Goal: Information Seeking & Learning: Compare options

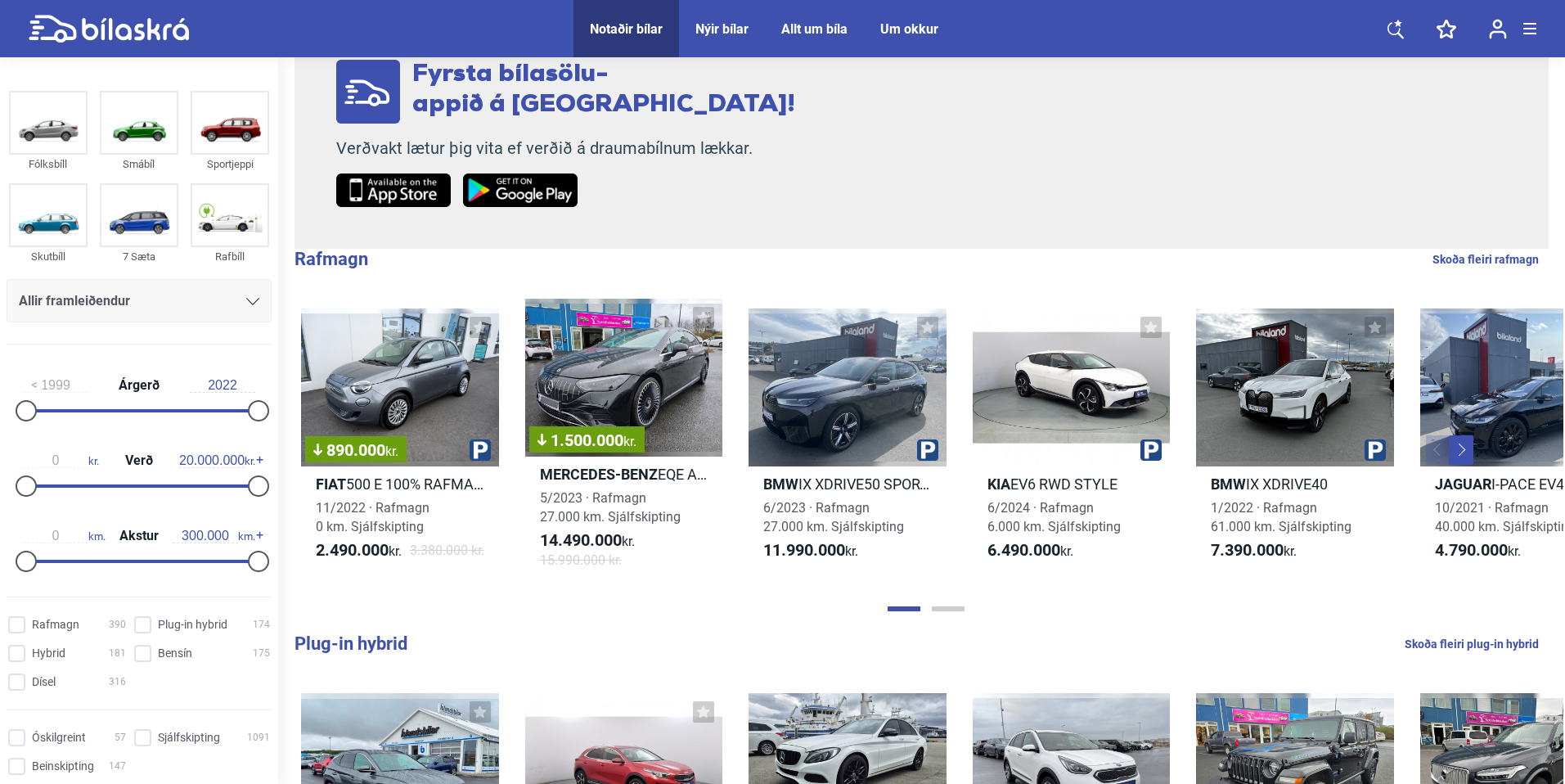
scroll to position [327, 0]
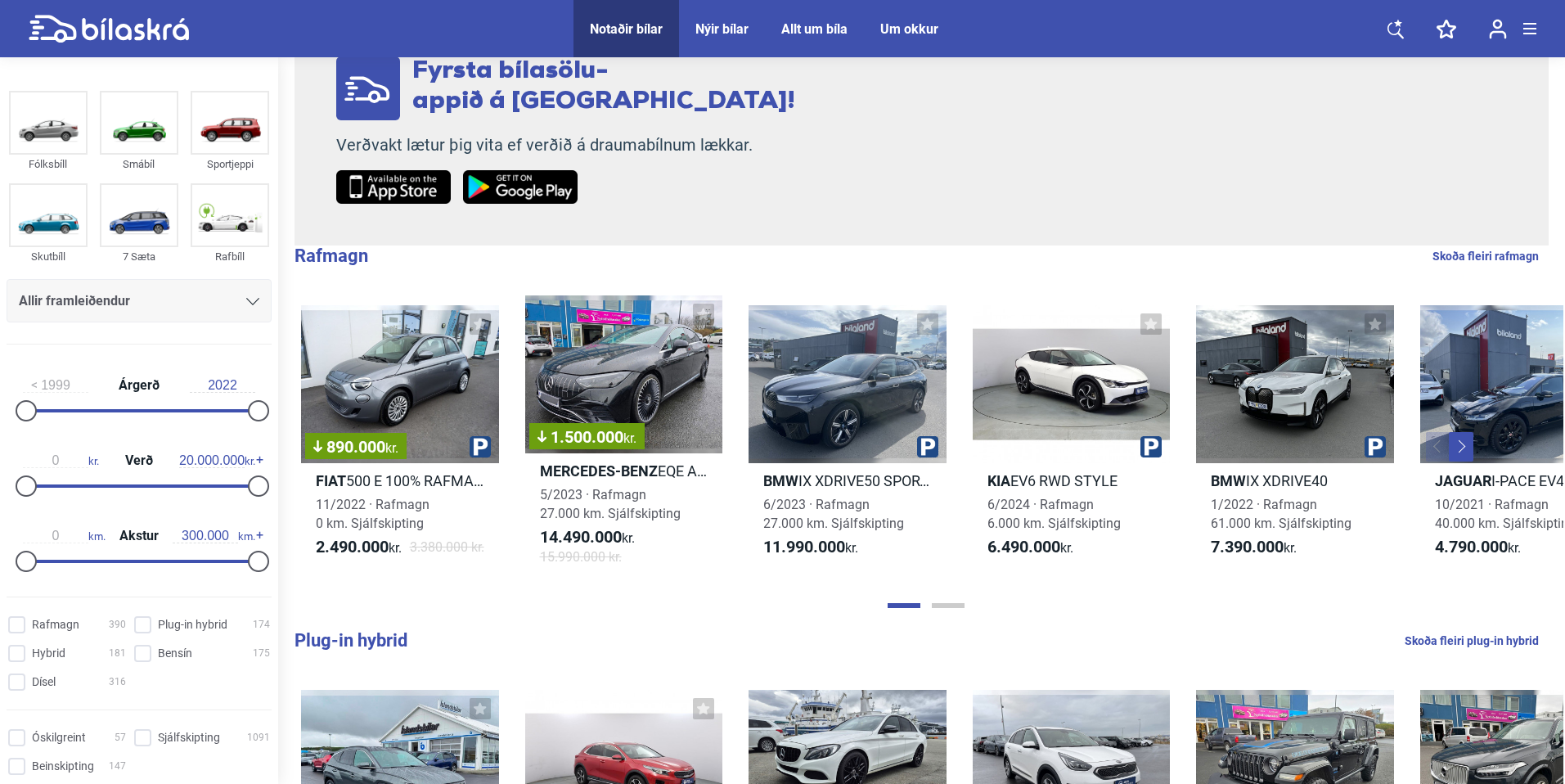
click at [102, 309] on span "Allir framleiðendur" at bounding box center [74, 301] width 111 height 23
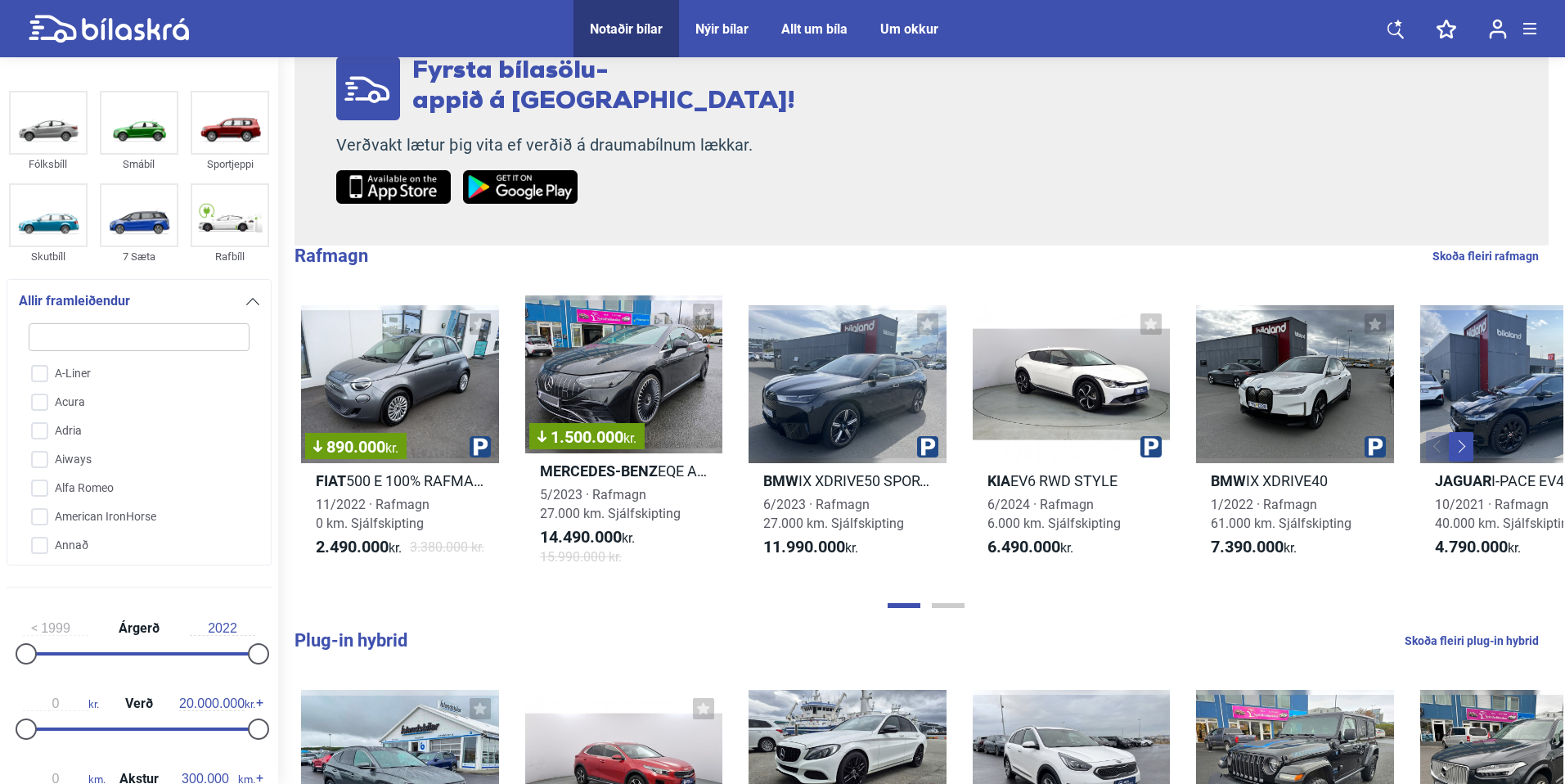
type input "b"
checkbox input "false"
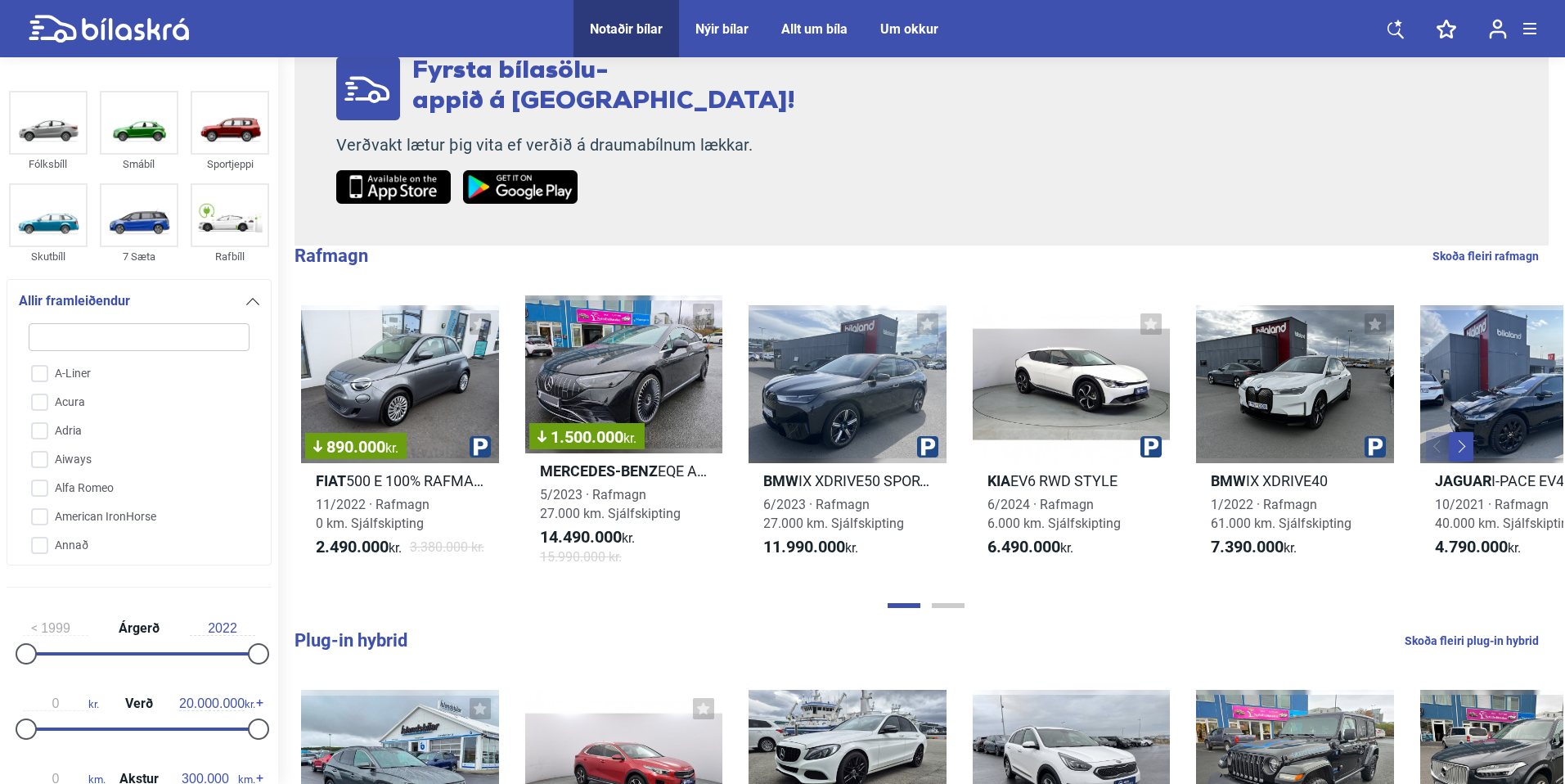
checkbox input "false"
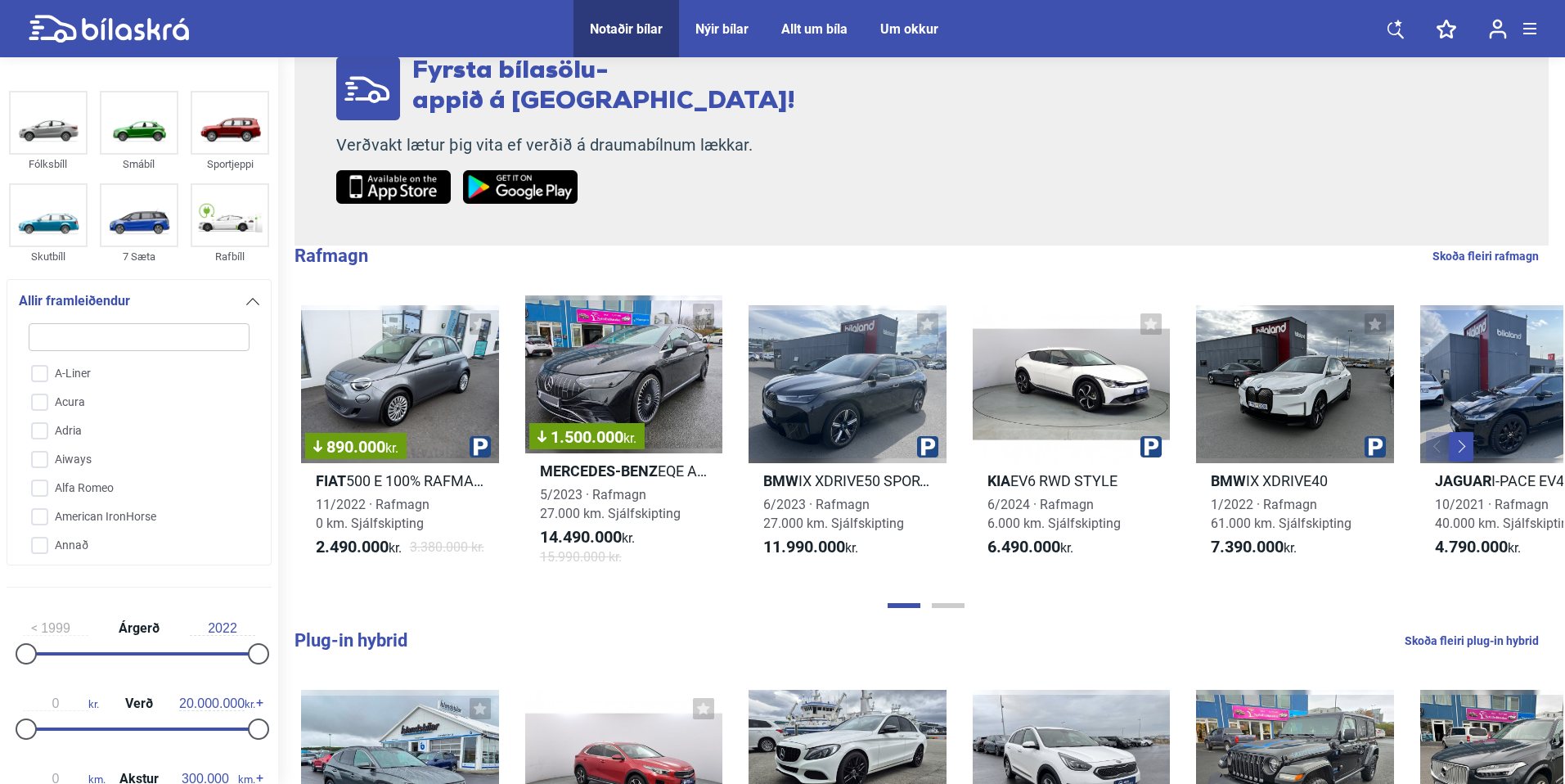
checkbox input "false"
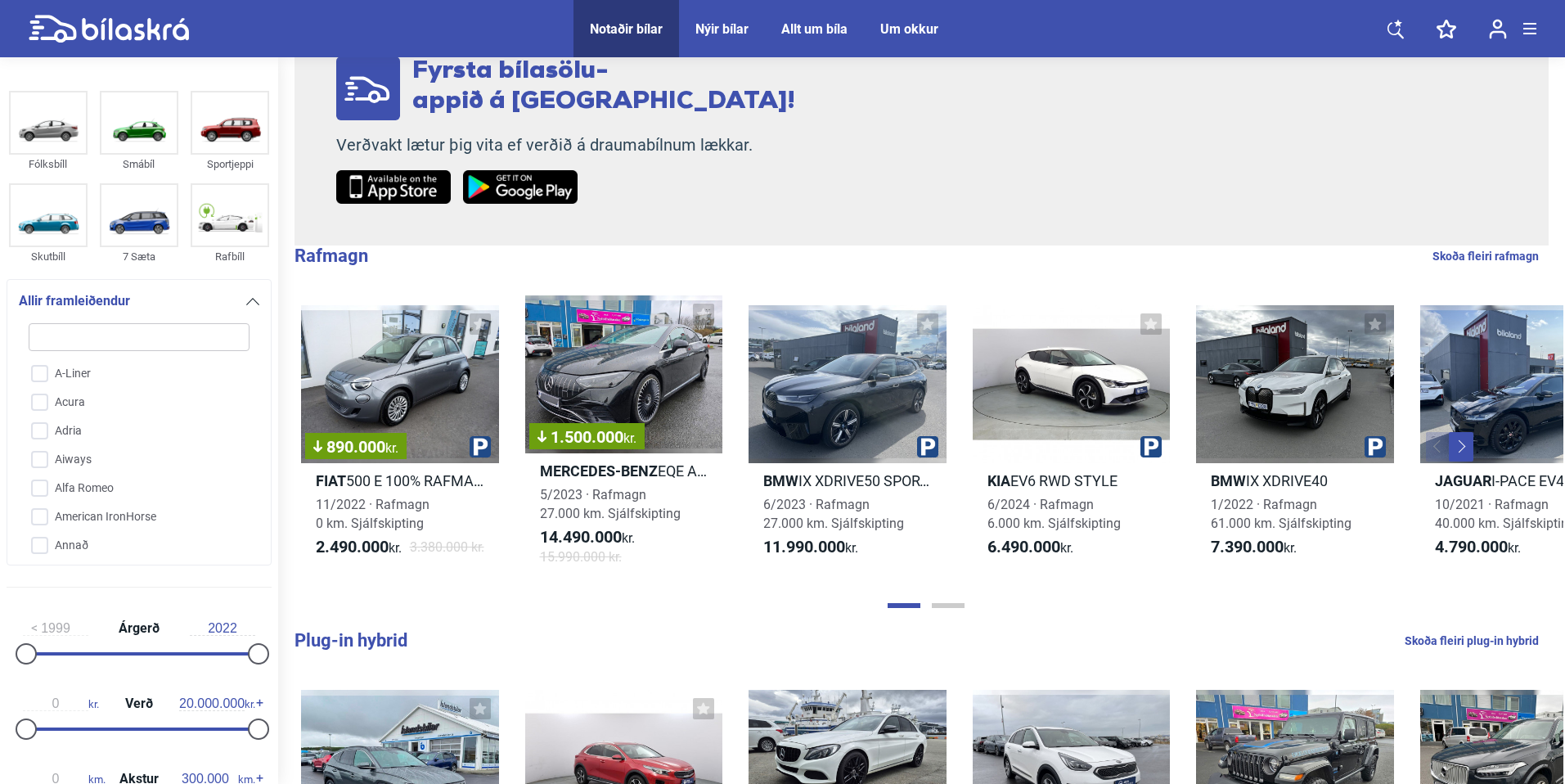
checkbox input "false"
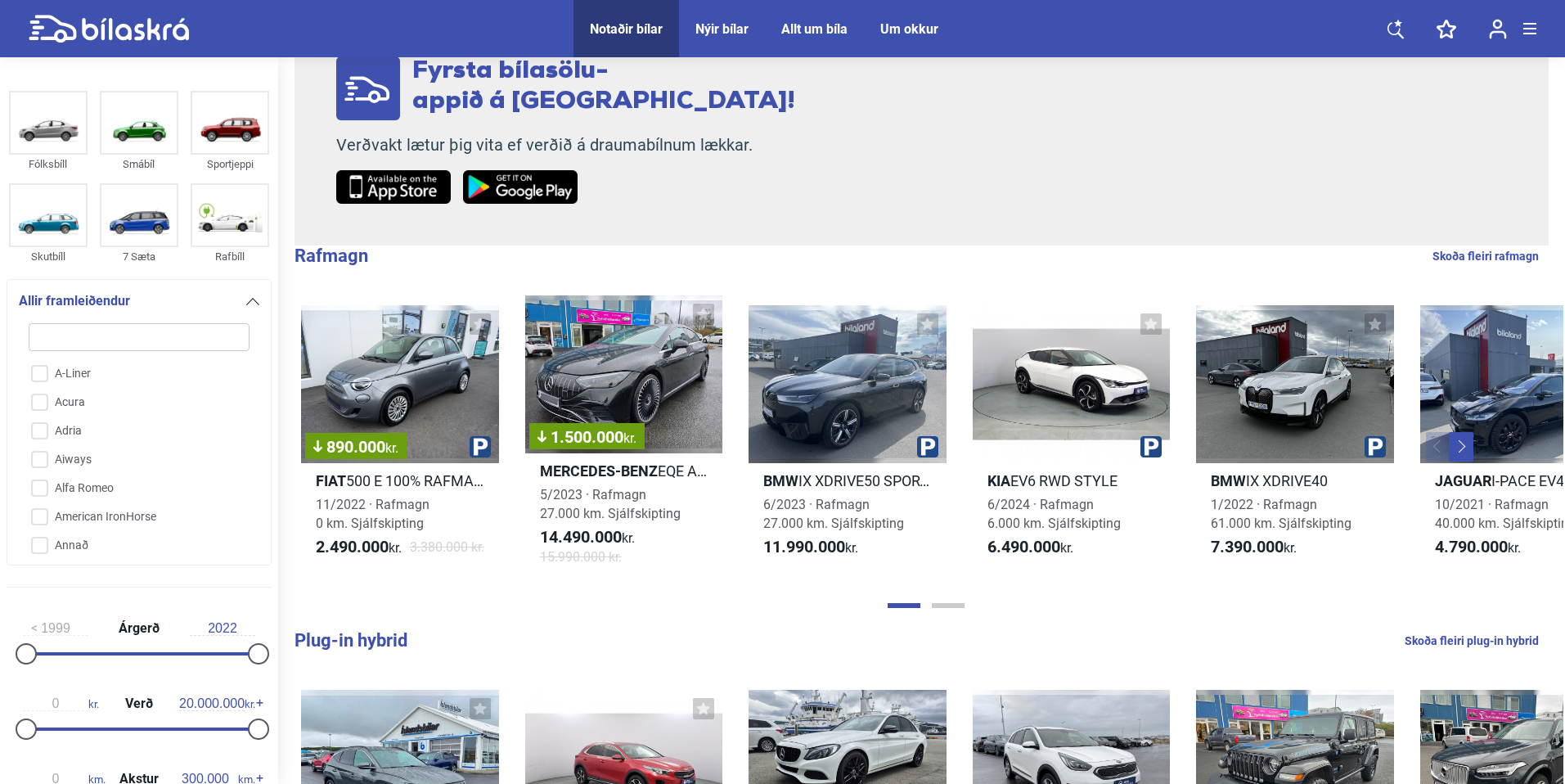
checkbox input "false"
type input "b"
click at [42, 371] on input "BMW" at bounding box center [129, 374] width 223 height 29
checkbox input "true"
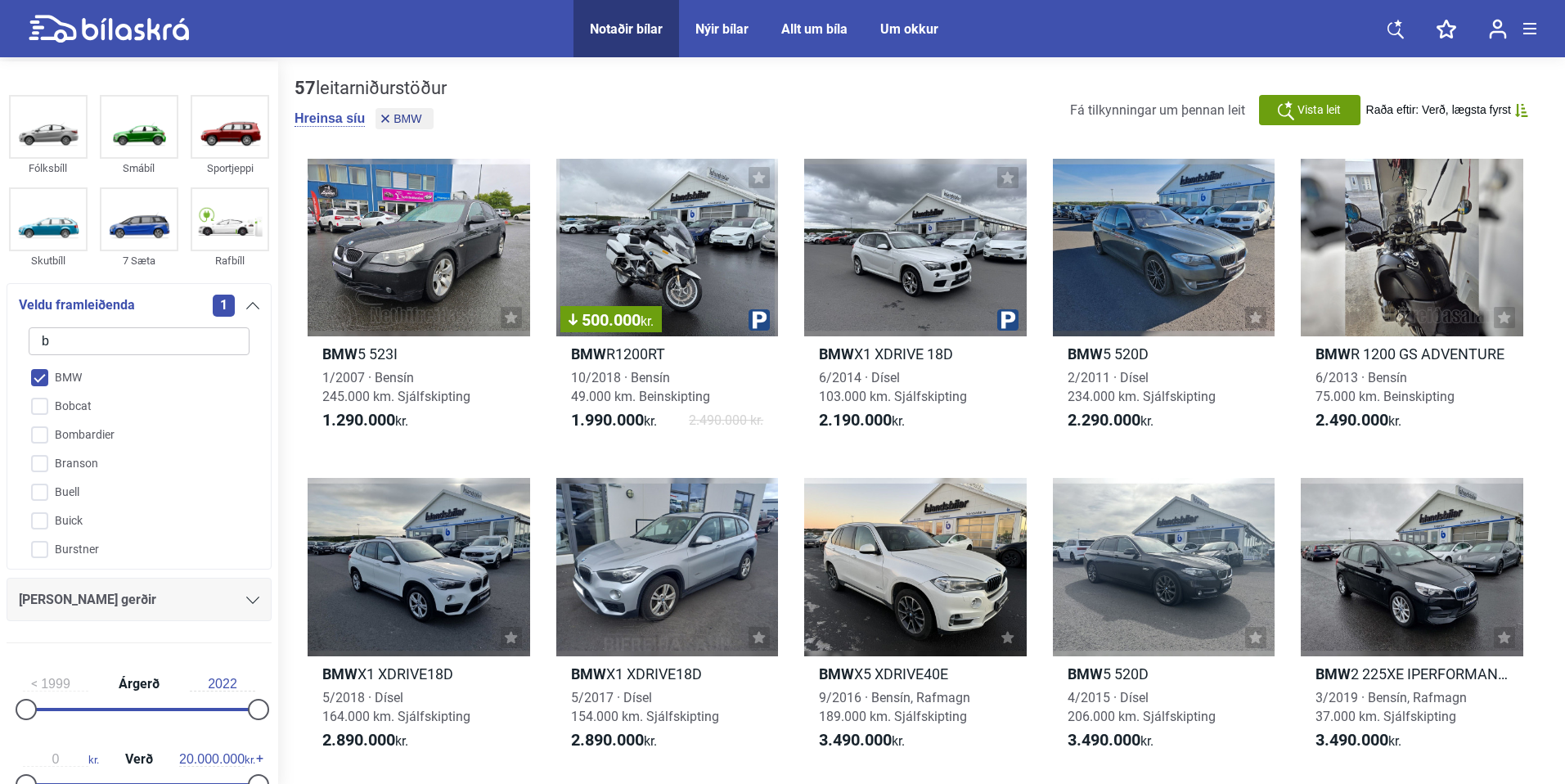
click at [247, 308] on icon at bounding box center [253, 306] width 13 height 7
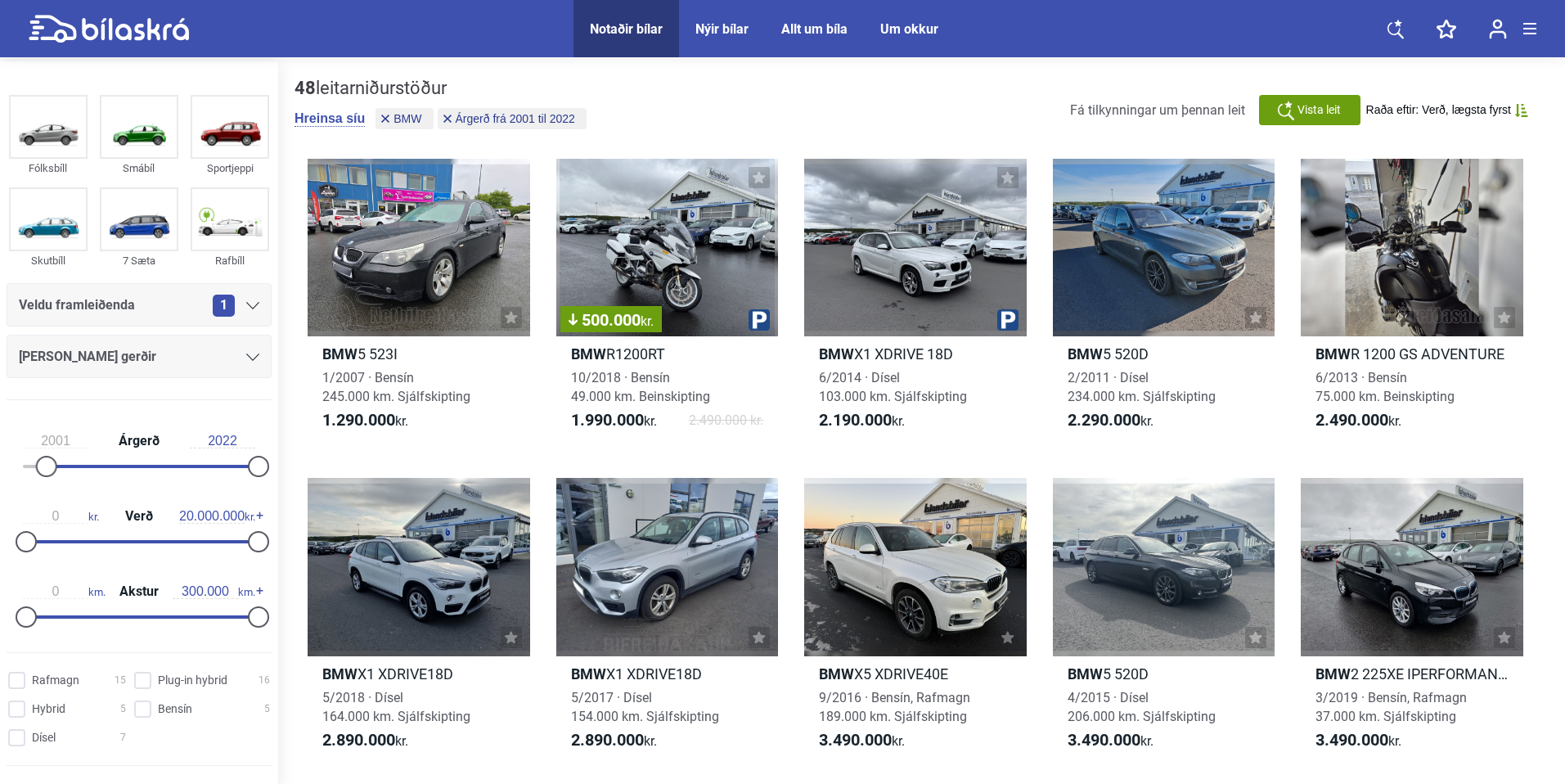
drag, startPoint x: 53, startPoint y: 464, endPoint x: 131, endPoint y: 467, distance: 78.1
click at [131, 467] on div at bounding box center [149, 467] width 212 height 4
type input "2018"
drag, startPoint x: 53, startPoint y: 461, endPoint x: 216, endPoint y: 466, distance: 163.1
click at [216, 466] on div at bounding box center [218, 466] width 21 height 21
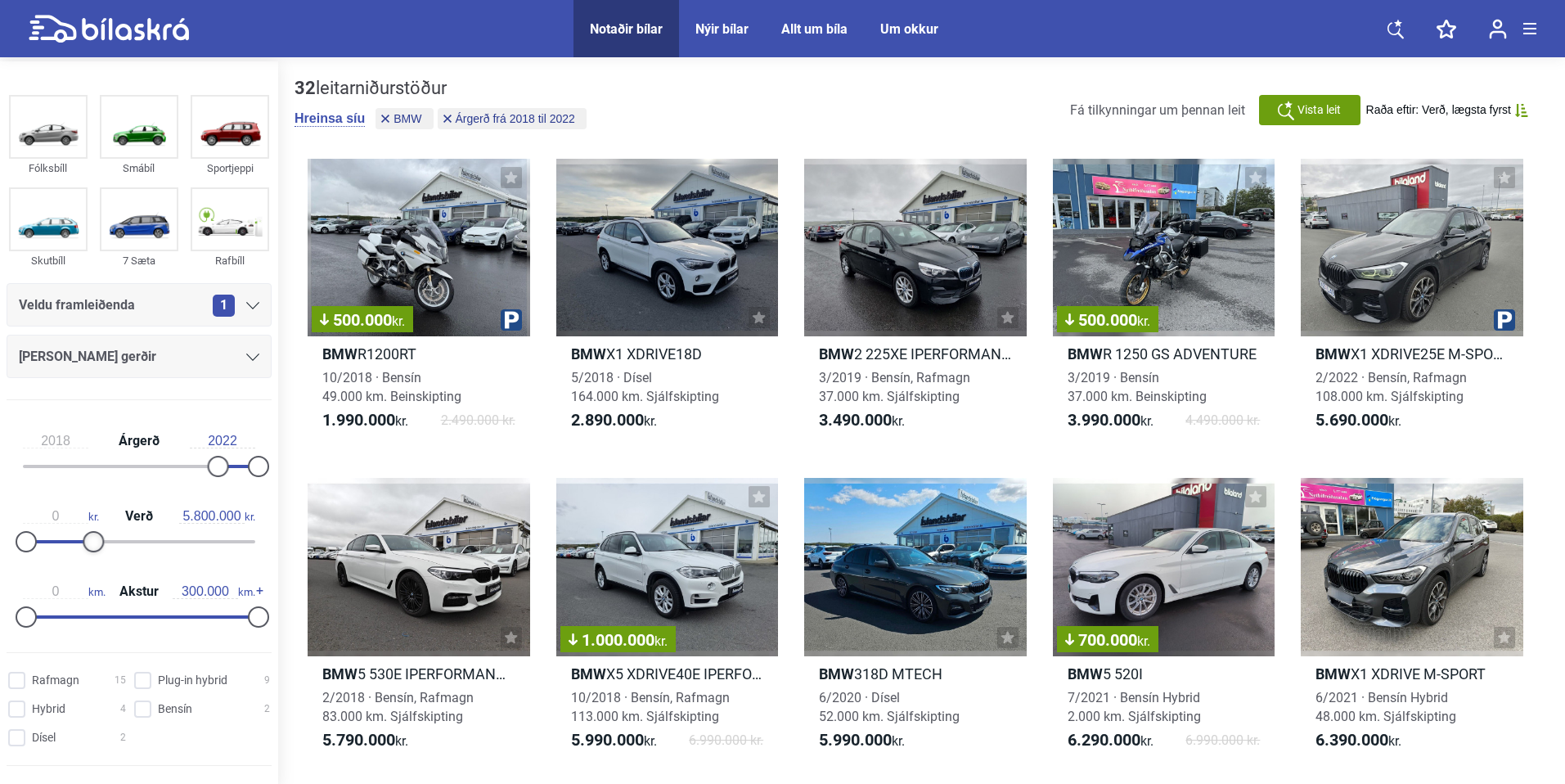
type input "5.700.000"
drag, startPoint x: 252, startPoint y: 540, endPoint x: 97, endPoint y: 566, distance: 157.2
click at [97, 566] on div "2018 Árgerð 2022 0 kr. Verð 5.700.000 kr. 0 km. Akstur 300.000 km." at bounding box center [139, 525] width 278 height 225
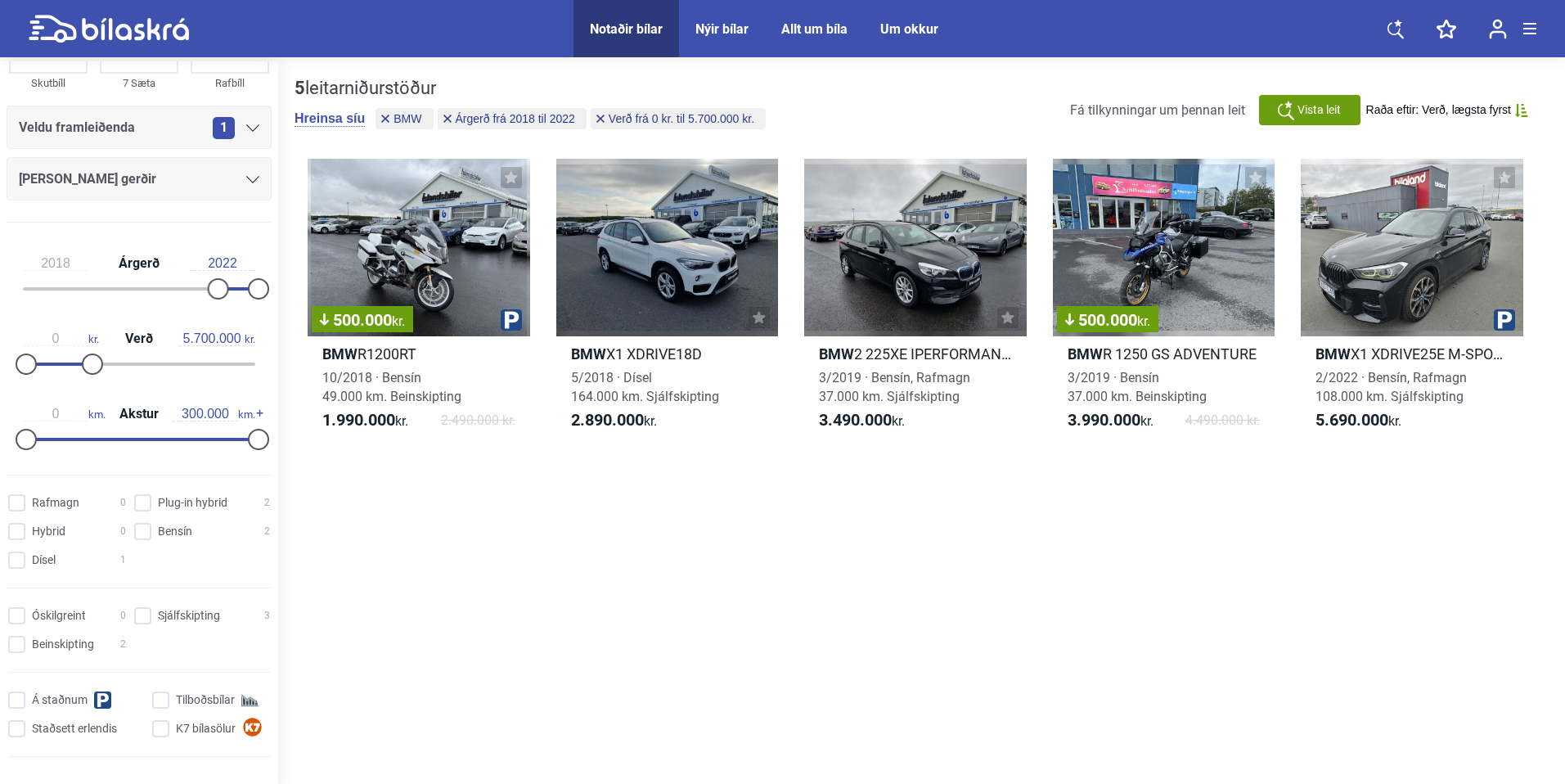
scroll to position [273, 0]
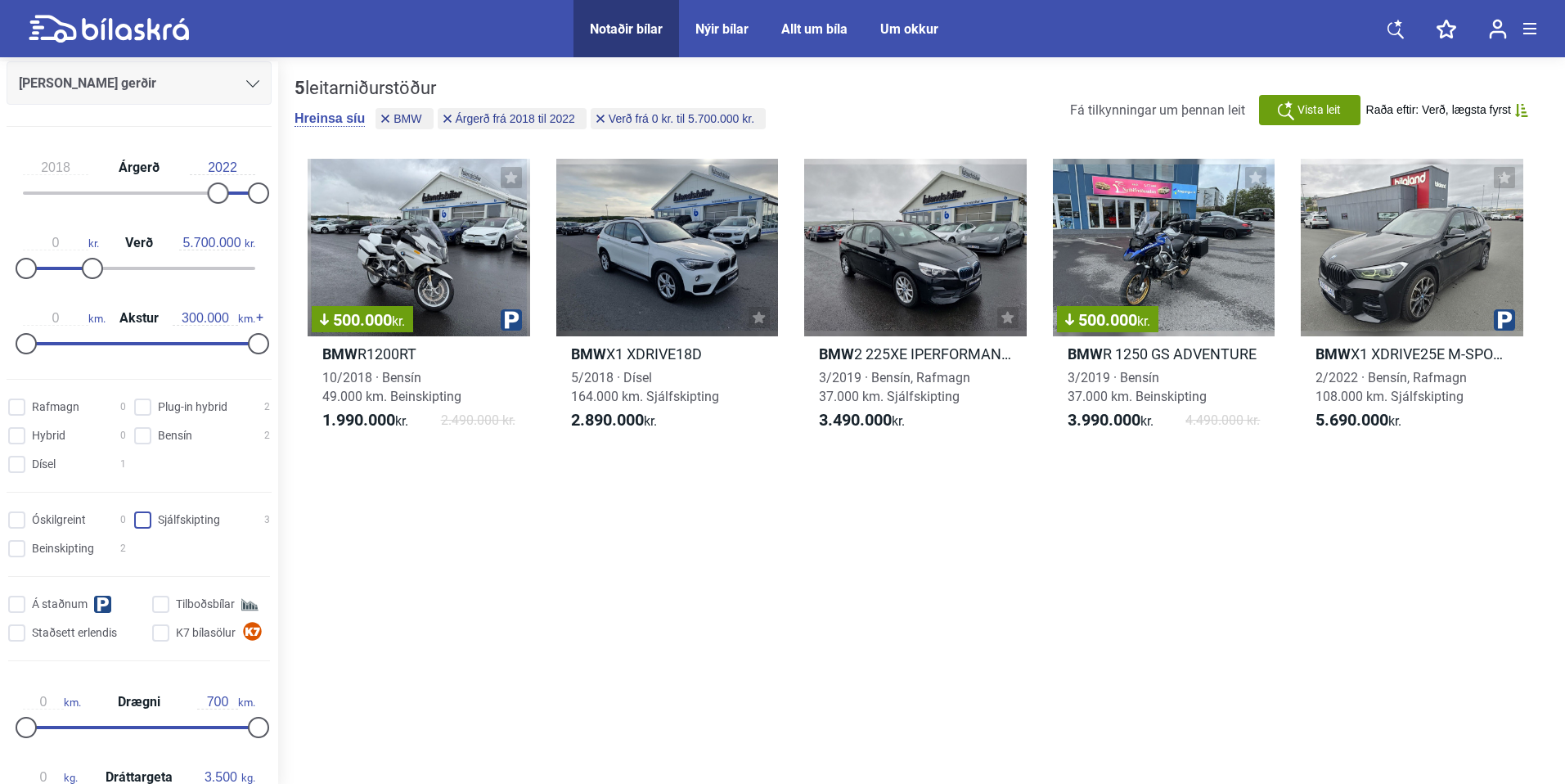
click at [144, 526] on input "Sjálfskipting 3" at bounding box center [204, 520] width 136 height 17
checkbox input "true"
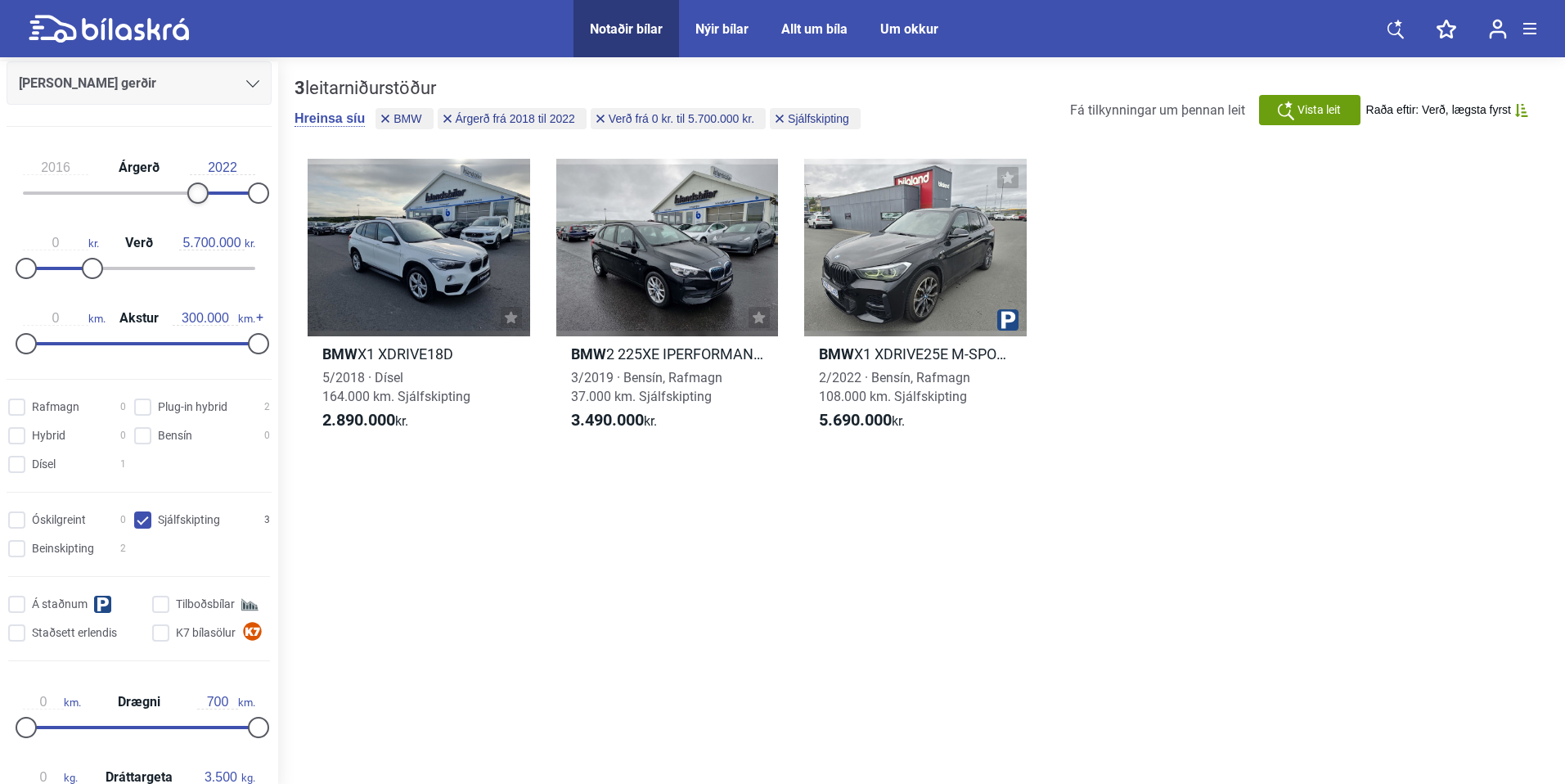
type input "2015"
drag, startPoint x: 214, startPoint y: 193, endPoint x: 181, endPoint y: 195, distance: 33.1
click at [181, 195] on div at bounding box center [188, 192] width 21 height 21
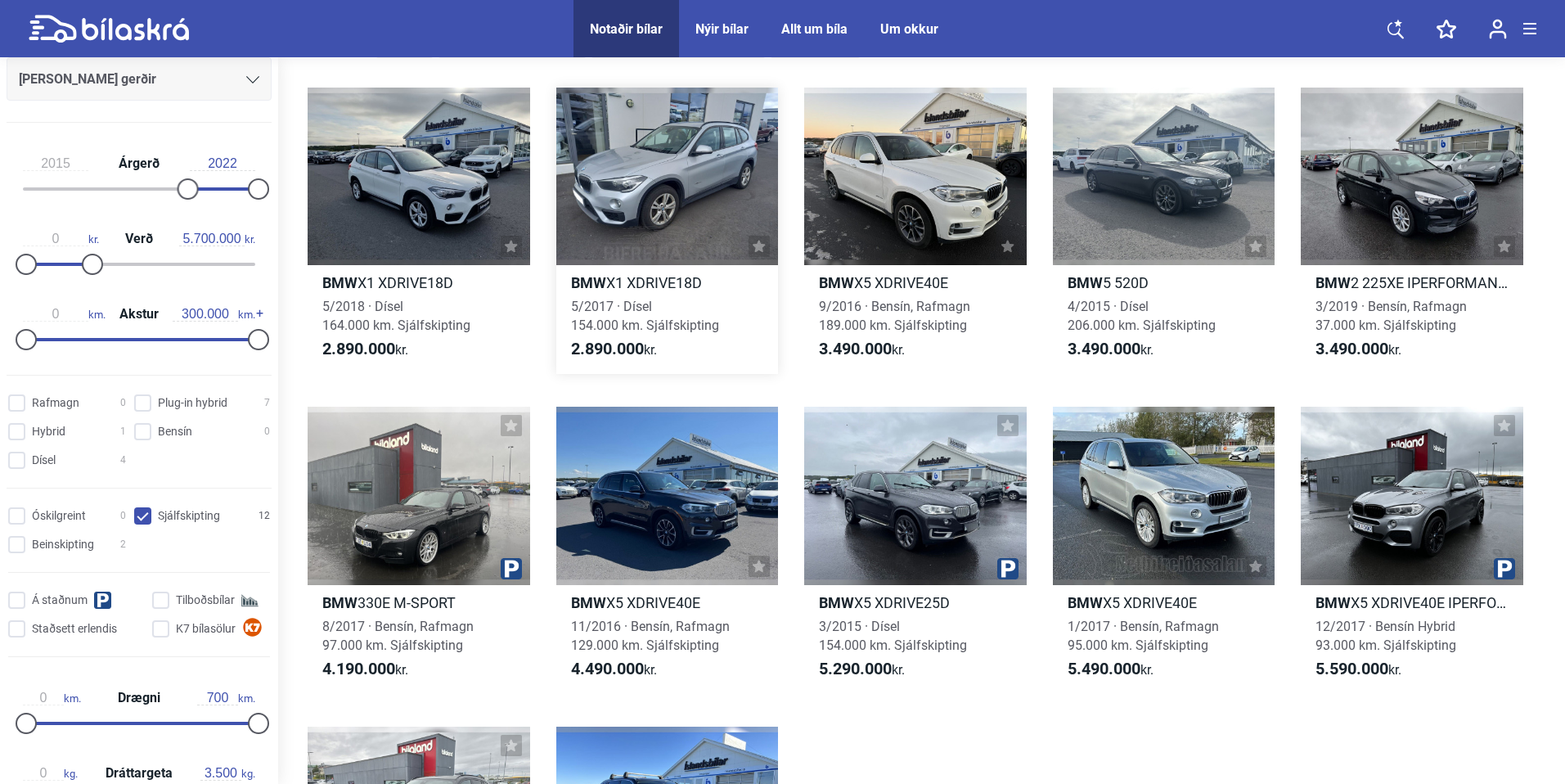
scroll to position [286, 0]
